Goal: Check status

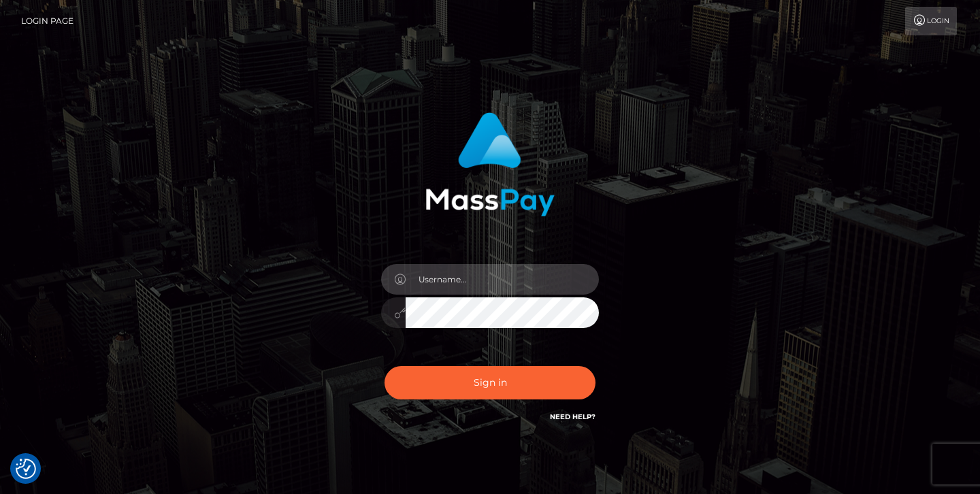
type input "jeremyfeist"
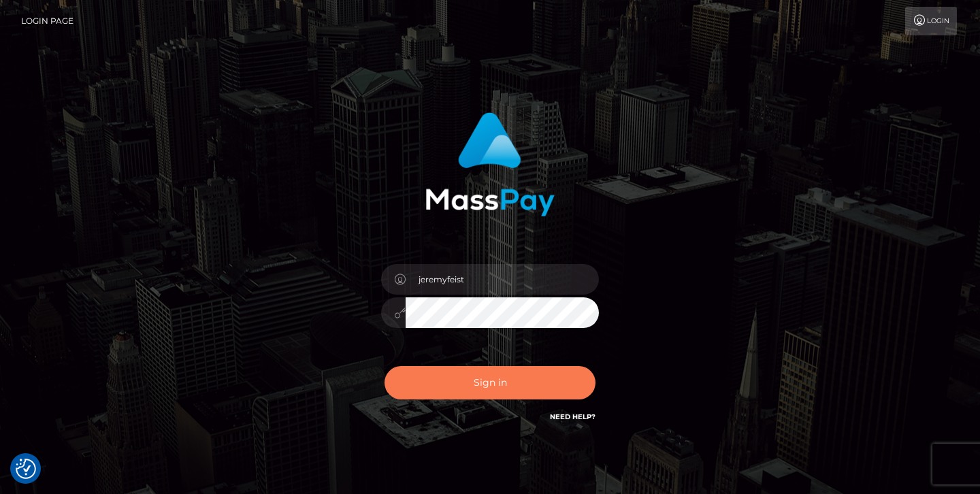
click at [440, 387] on button "Sign in" at bounding box center [490, 382] width 211 height 33
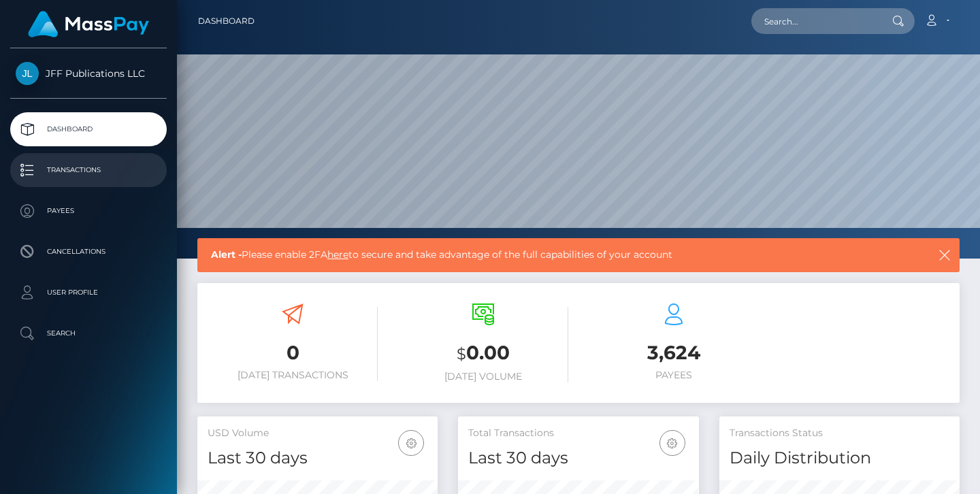
scroll to position [240, 241]
click at [81, 179] on p "Transactions" at bounding box center [89, 170] width 146 height 20
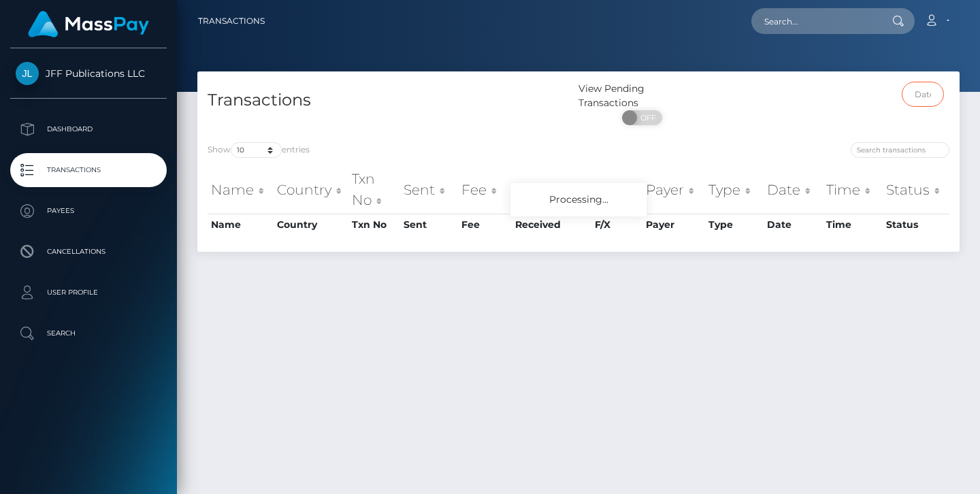
click at [923, 93] on input "text" at bounding box center [923, 94] width 43 height 25
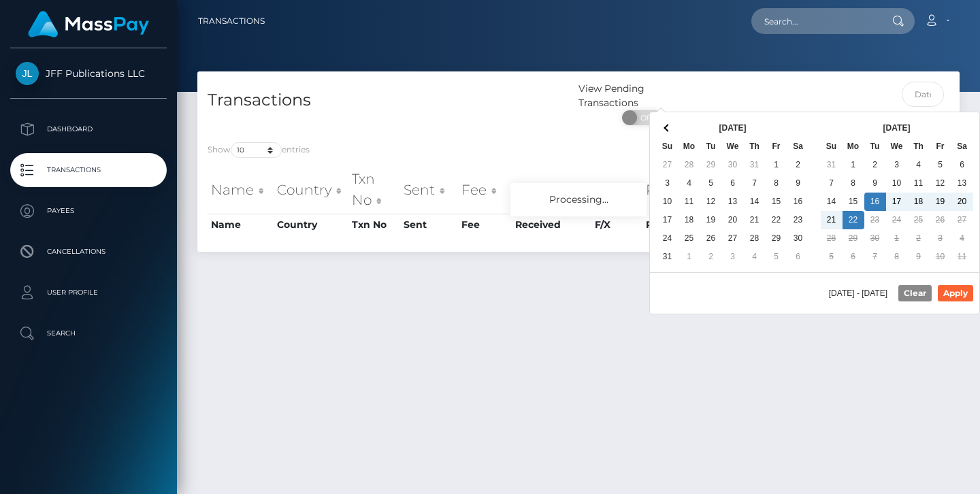
click at [961, 302] on div "09/16/2025 - 09/22/2025 Clear Apply" at bounding box center [814, 293] width 329 height 42
click at [958, 294] on button "Apply" at bounding box center [955, 293] width 35 height 16
type input "09/16/2025 - 09/22/2025"
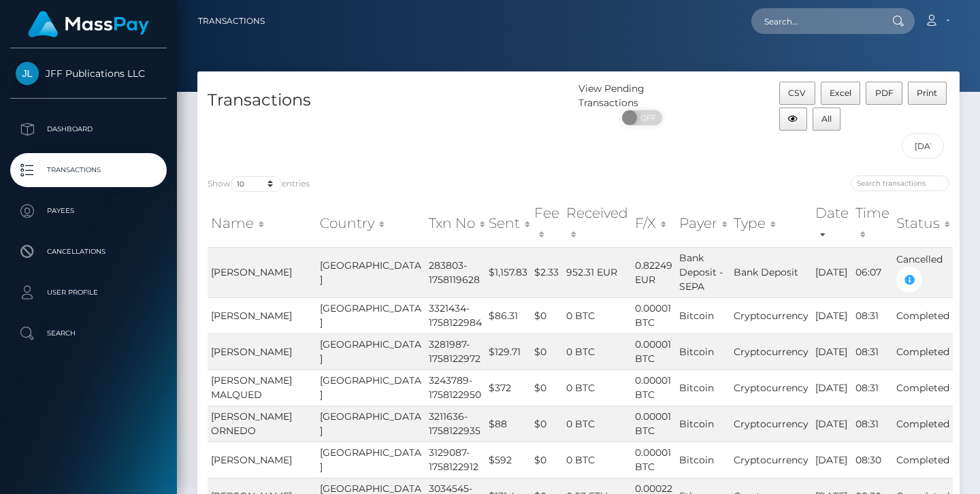
click at [905, 210] on th "Status" at bounding box center [923, 223] width 60 height 48
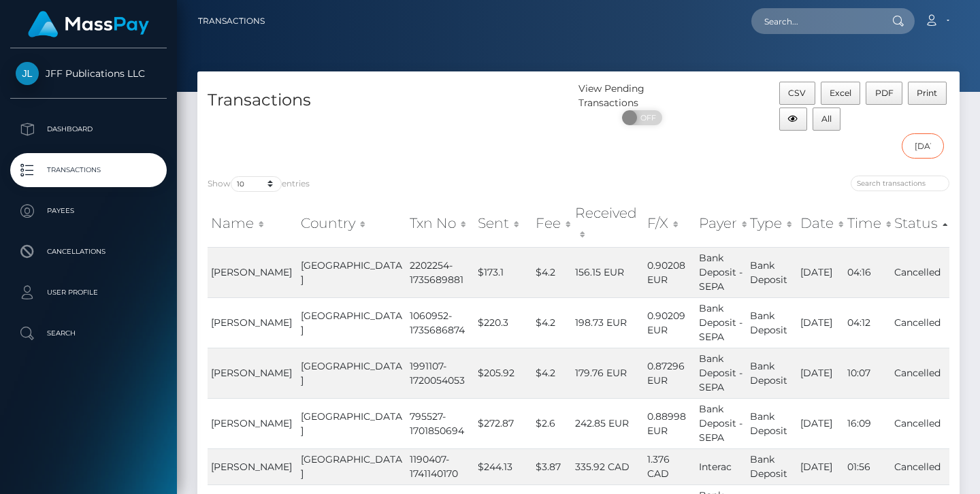
click at [922, 144] on input "09/16/2025 - 09/22/2025" at bounding box center [923, 145] width 43 height 25
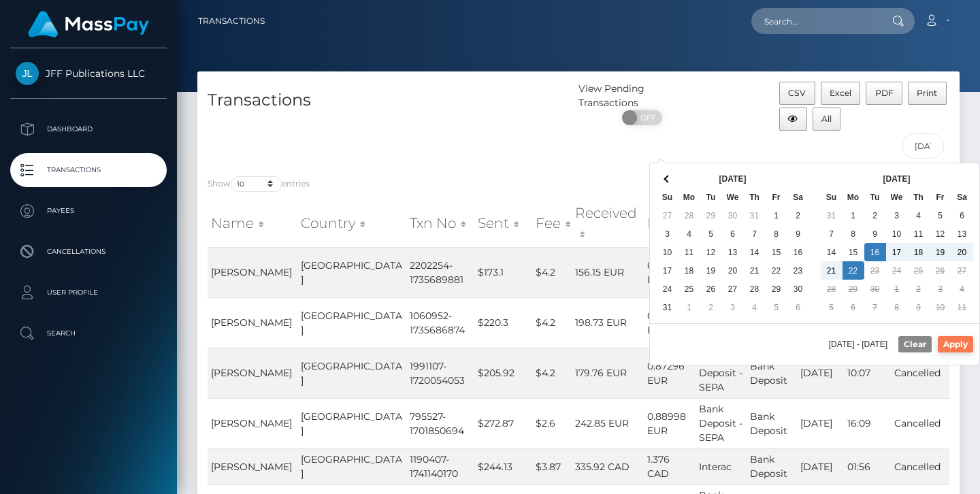
click at [962, 339] on button "Apply" at bounding box center [955, 344] width 35 height 16
